Goal: Task Accomplishment & Management: Use online tool/utility

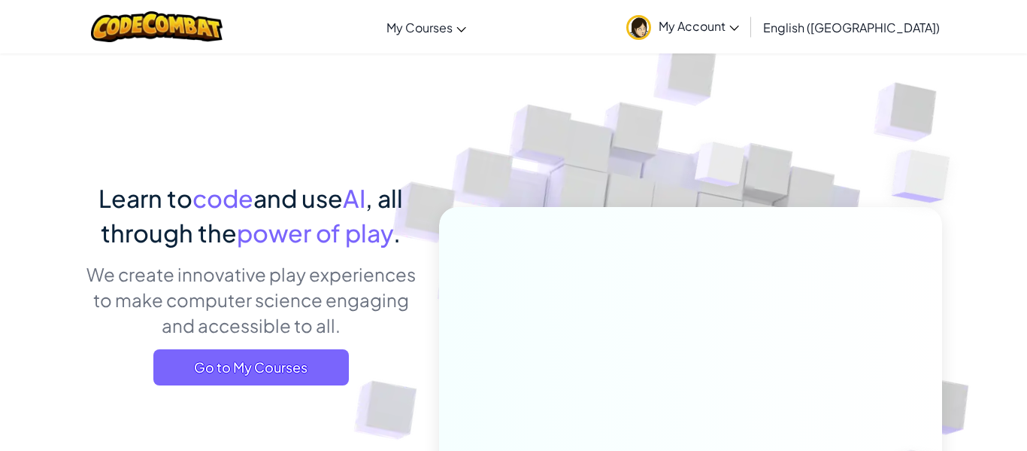
click at [747, 34] on link "My Account" at bounding box center [683, 26] width 128 height 47
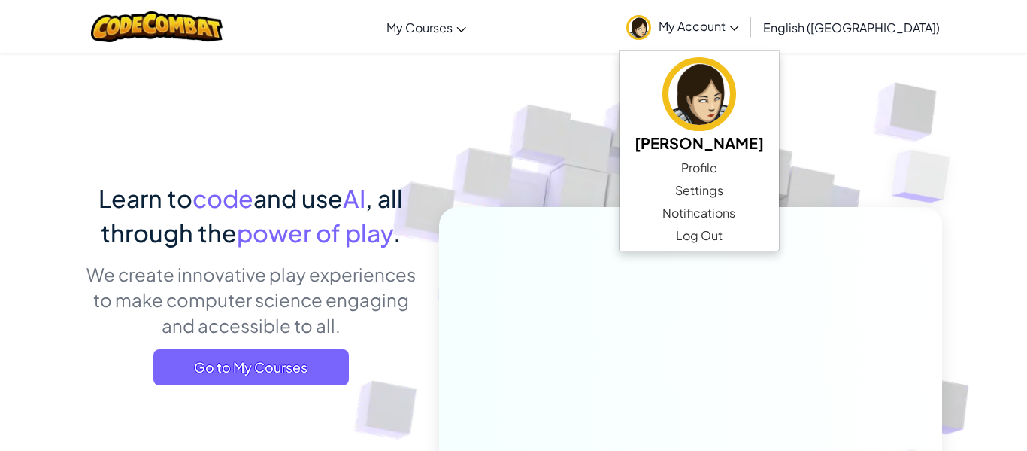
click at [747, 17] on link "My Account" at bounding box center [683, 26] width 128 height 47
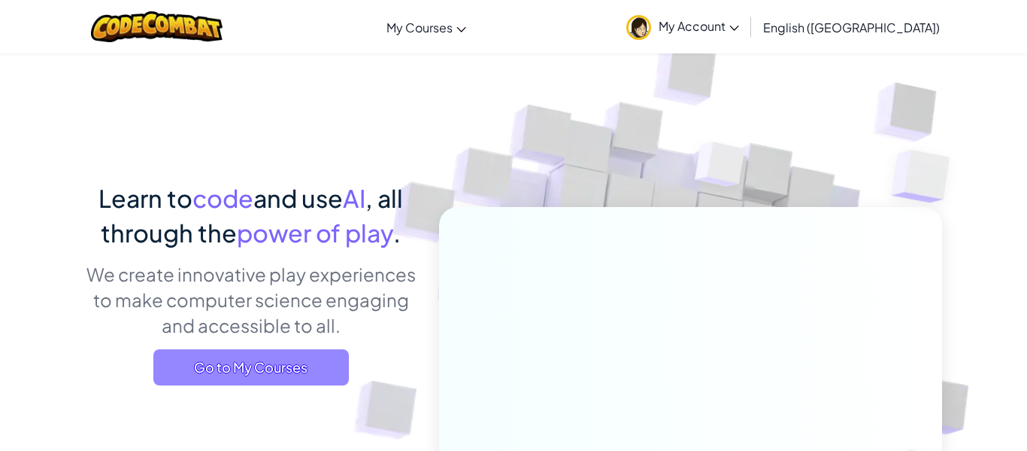
click at [261, 369] on span "Go to My Courses" at bounding box center [251, 367] width 196 height 36
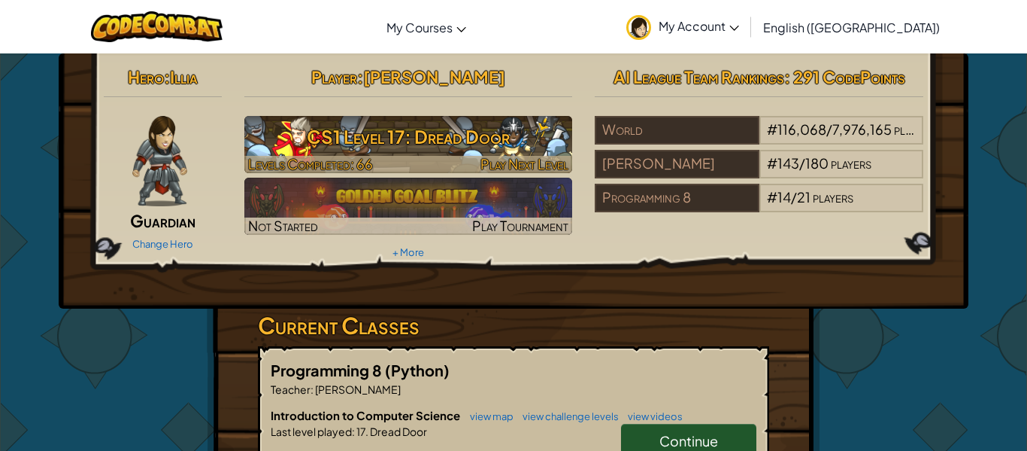
click at [442, 143] on h3 "CS1 Level 17: Dread Door" at bounding box center [408, 137] width 329 height 34
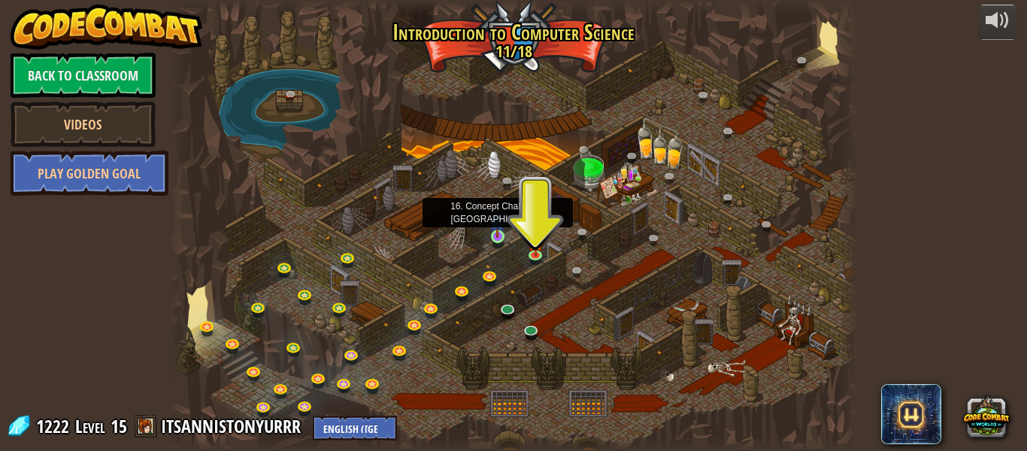
click at [501, 236] on img at bounding box center [498, 220] width 16 height 36
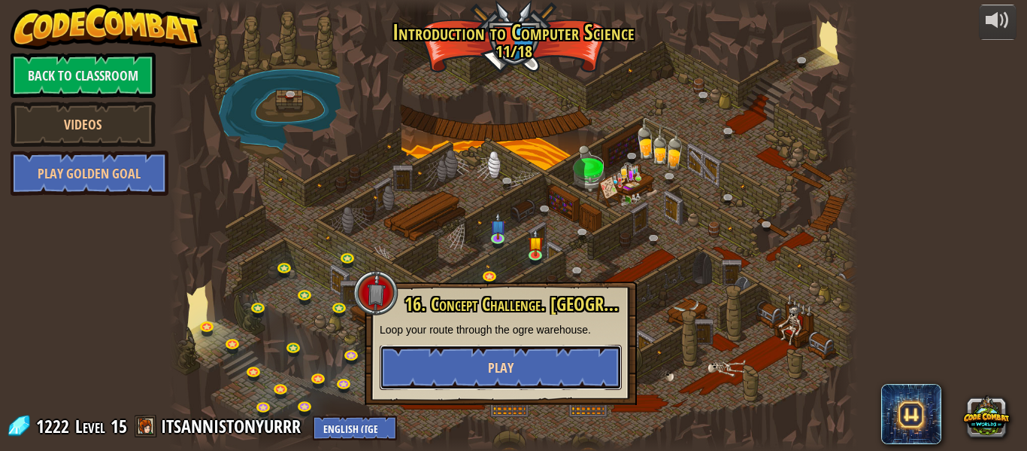
click at [492, 365] on span "Play" at bounding box center [501, 367] width 26 height 19
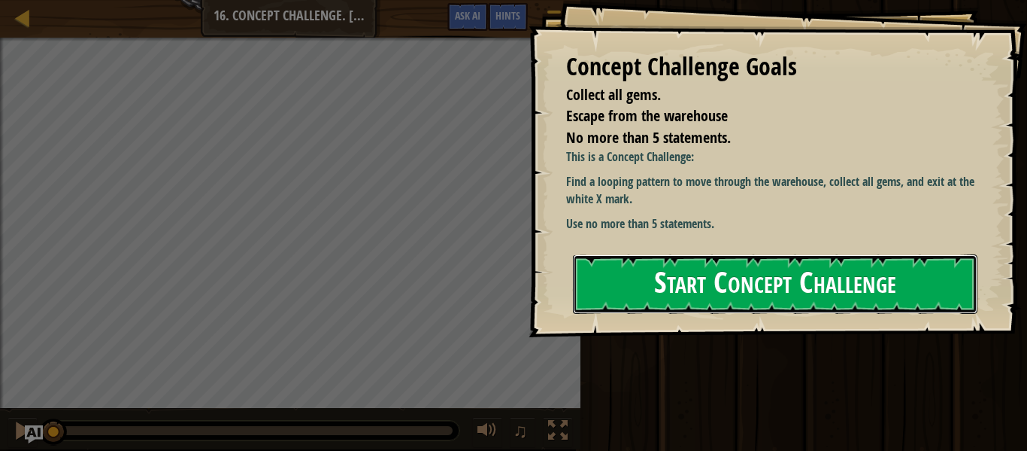
click at [748, 286] on button "Start Concept Challenge" at bounding box center [775, 283] width 405 height 59
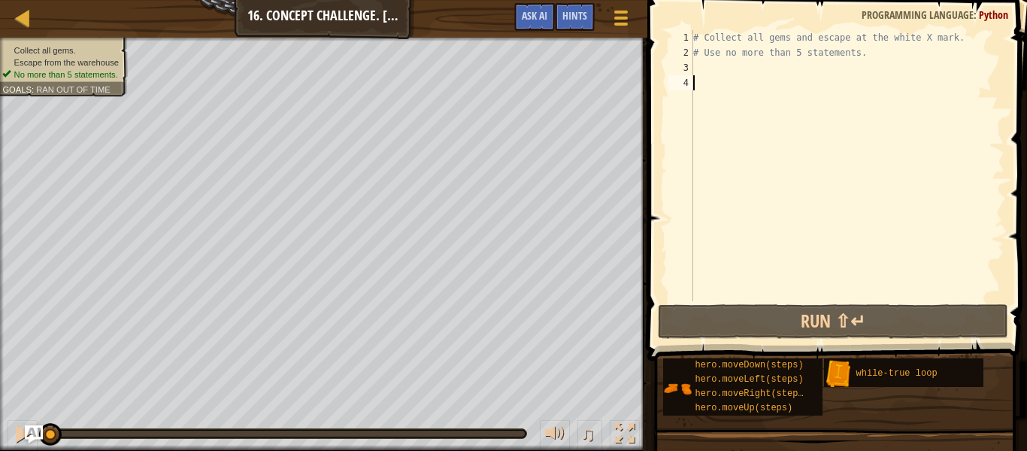
type textarea "h"
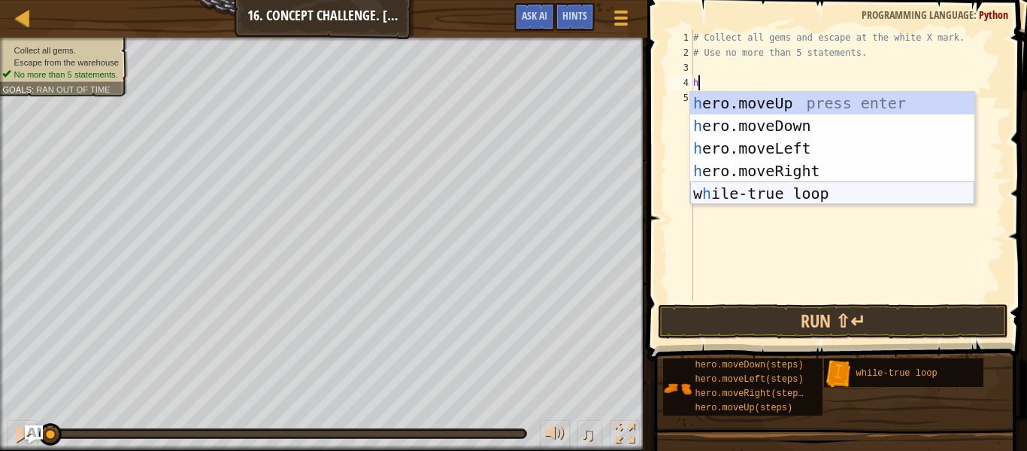
click at [737, 190] on div "h ero.moveUp press enter h ero.moveDown press enter h ero.moveLeft press enter …" at bounding box center [833, 171] width 284 height 158
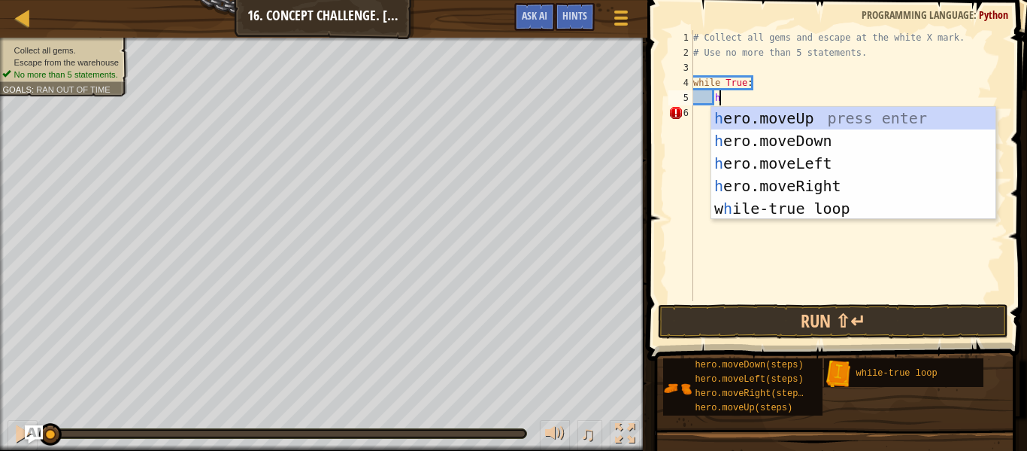
type textarea "he"
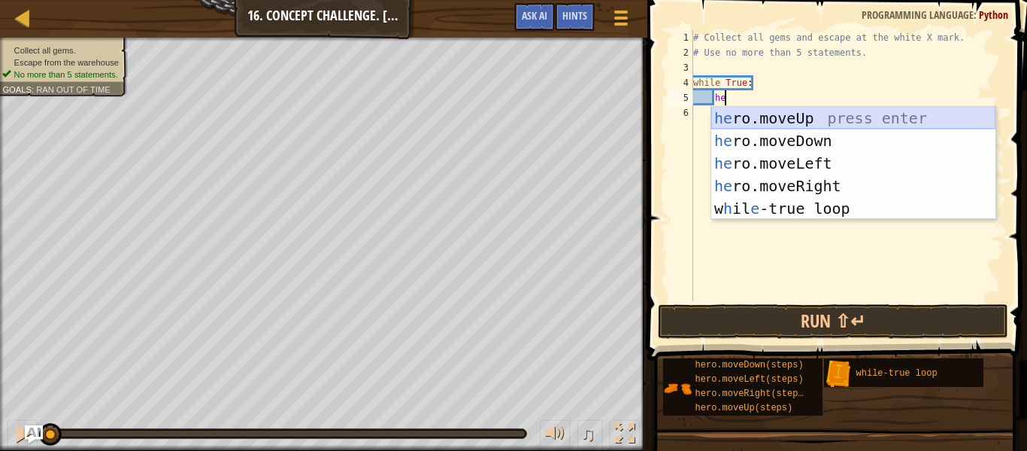
click at [809, 126] on div "he ro.moveUp press enter he ro.moveDown press enter he ro.moveLeft press enter …" at bounding box center [854, 186] width 284 height 158
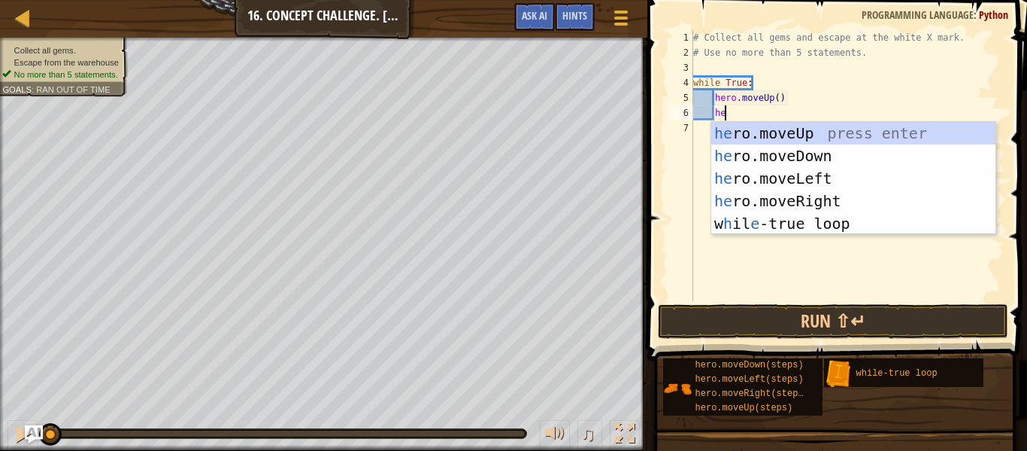
type textarea "he"
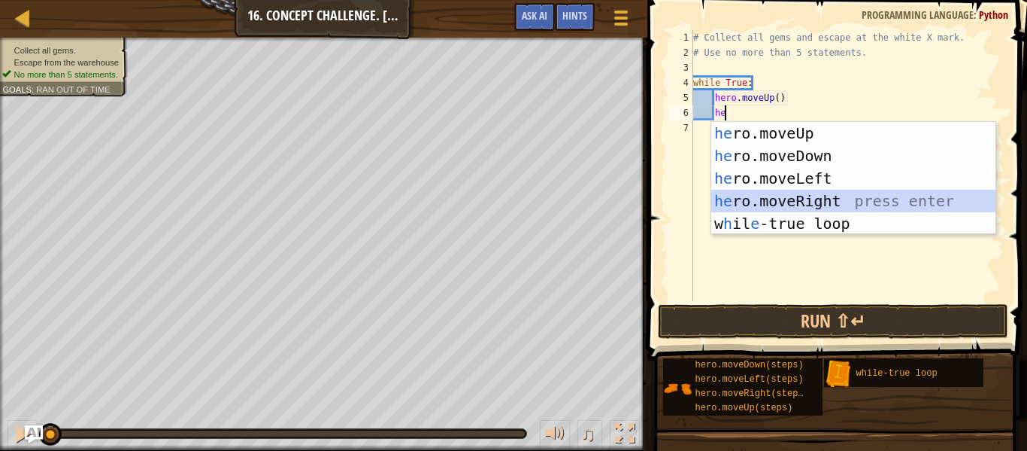
click at [815, 199] on div "he ro.moveUp press enter he ro.moveDown press enter he ro.moveLeft press enter …" at bounding box center [854, 201] width 284 height 158
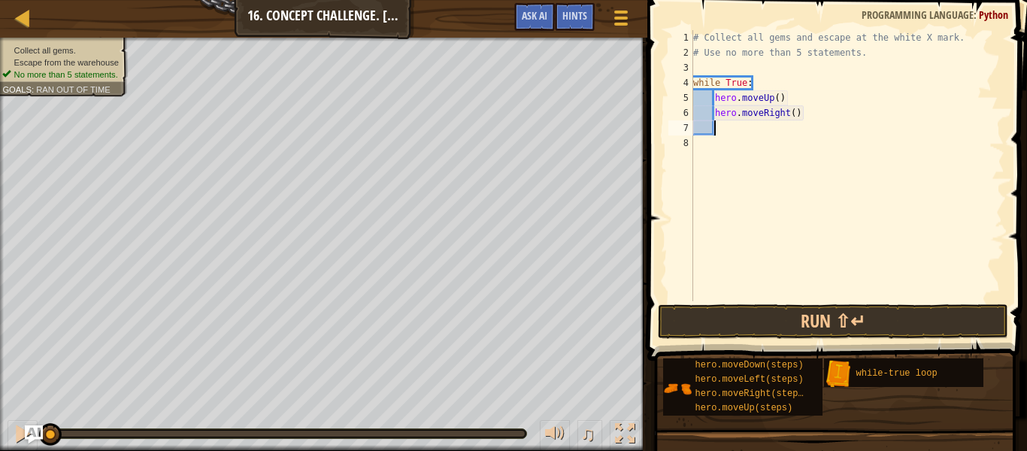
type textarea "h"
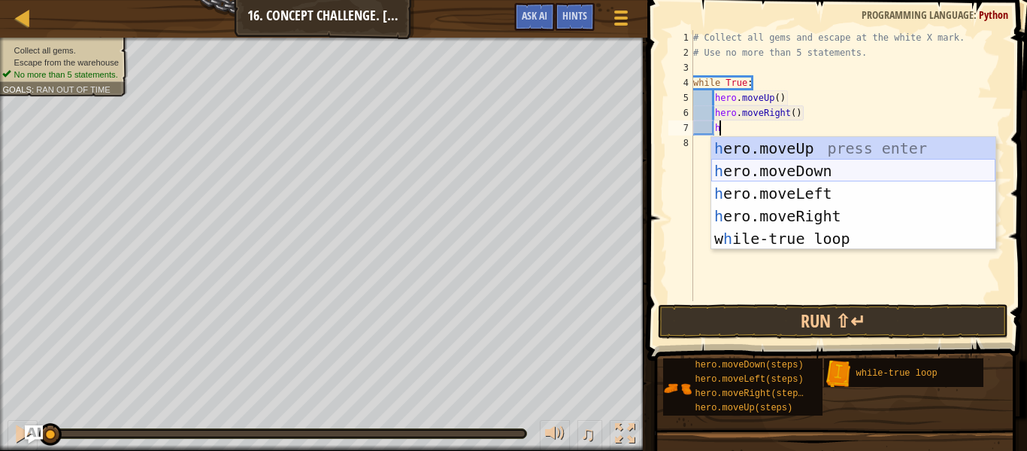
click at [797, 165] on div "h ero.moveUp press enter h ero.moveDown press enter h ero.moveLeft press enter …" at bounding box center [854, 216] width 284 height 158
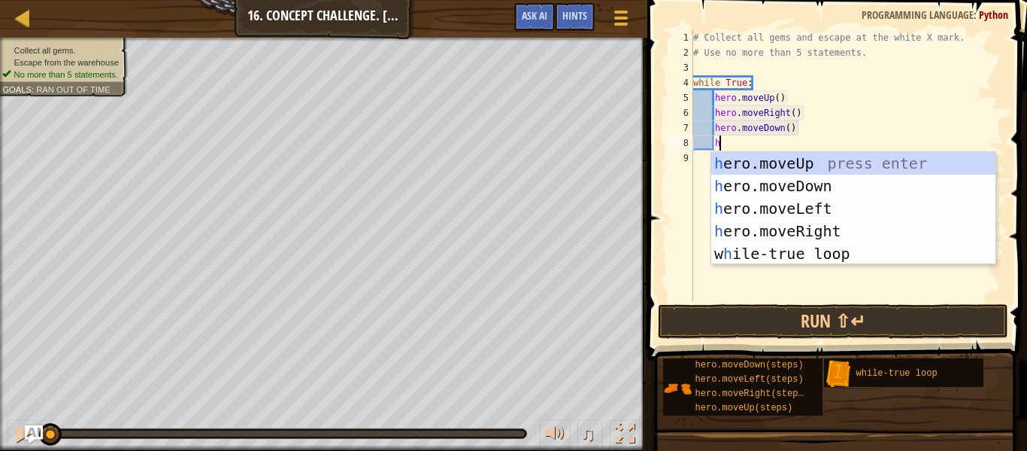
type textarea "he"
click at [787, 205] on div "he ro.moveUp press enter he ro.moveDown press enter he ro.moveLeft press enter …" at bounding box center [854, 231] width 284 height 158
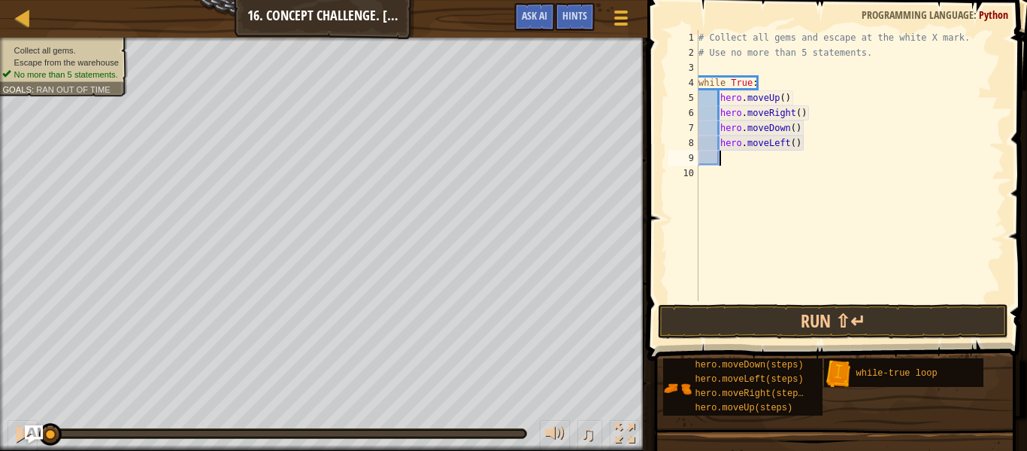
scroll to position [7, 2]
click at [803, 320] on button "Run ⇧↵" at bounding box center [833, 321] width 351 height 35
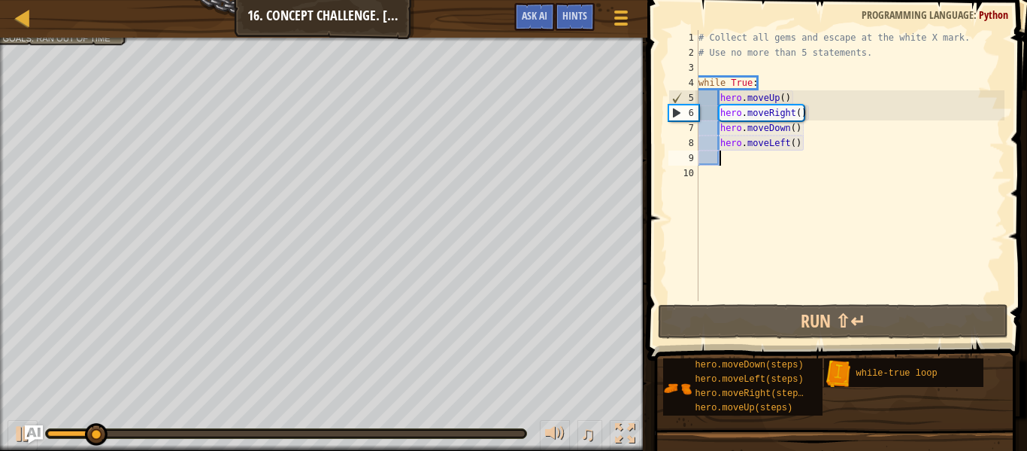
click at [783, 100] on div "# Collect all gems and escape at the white X mark. # Use no more than 5 stateme…" at bounding box center [850, 180] width 309 height 301
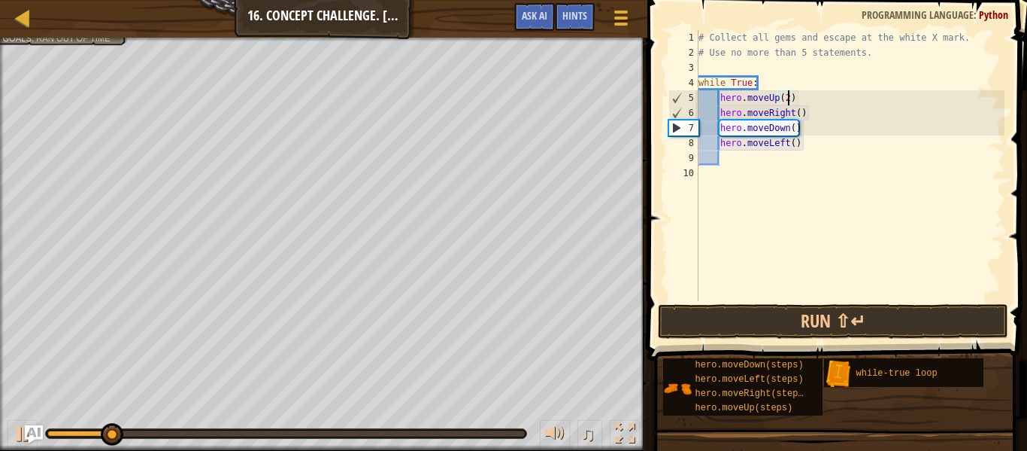
scroll to position [7, 13]
click at [780, 324] on button "Run ⇧↵" at bounding box center [833, 321] width 351 height 35
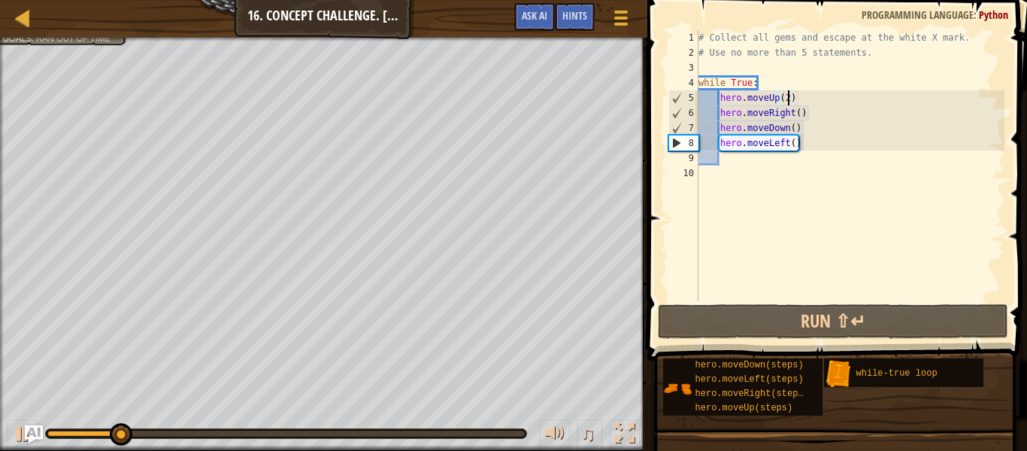
click at [800, 113] on div "# Collect all gems and escape at the white X mark. # Use no more than 5 stateme…" at bounding box center [850, 180] width 309 height 301
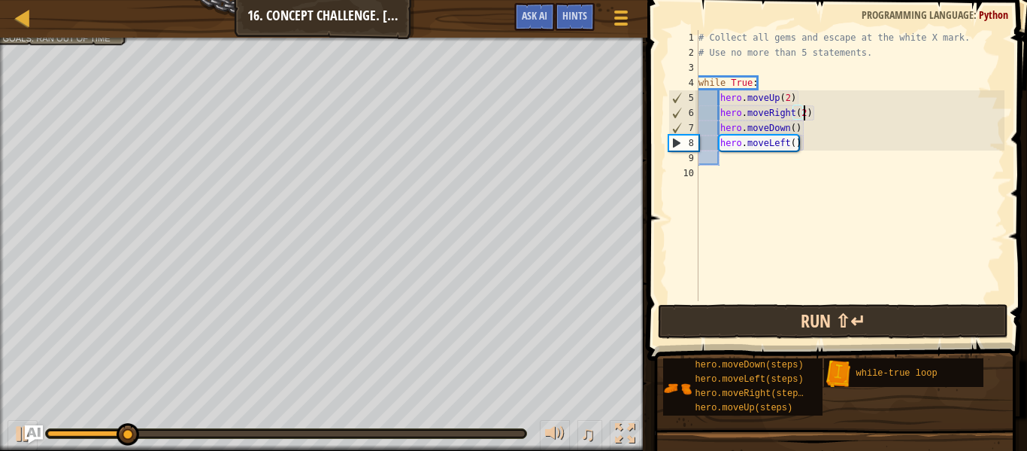
scroll to position [7, 15]
type textarea "hero.moveRight(2)"
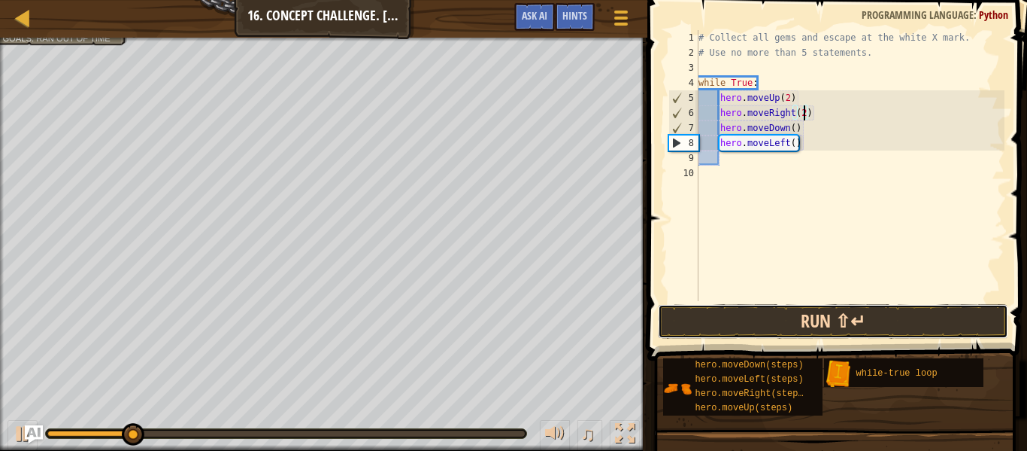
click at [848, 319] on button "Run ⇧↵" at bounding box center [833, 321] width 351 height 35
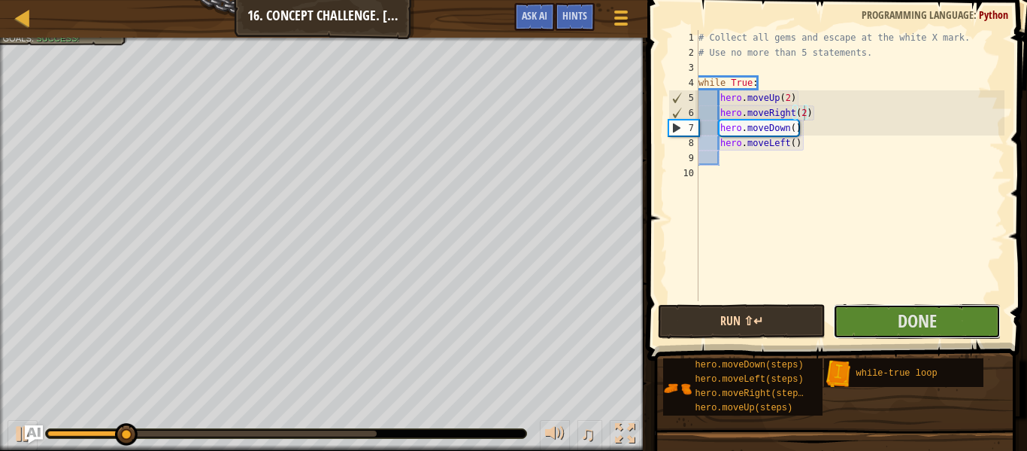
click at [926, 323] on span "Done" at bounding box center [917, 320] width 39 height 24
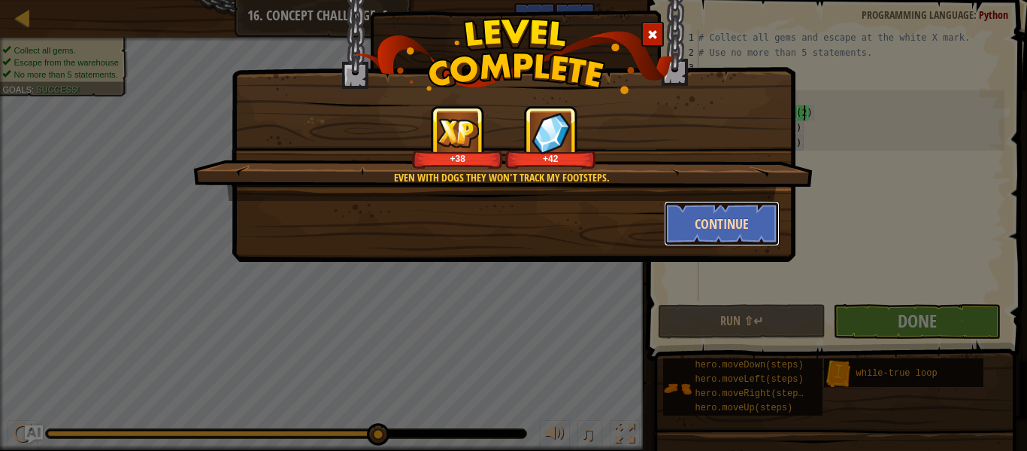
click at [721, 227] on button "Continue" at bounding box center [722, 223] width 117 height 45
click at [21, 19] on div "Even with dogs they won't track my footsteps. +38 +42 Continue" at bounding box center [513, 225] width 1027 height 451
